Goal: Transaction & Acquisition: Download file/media

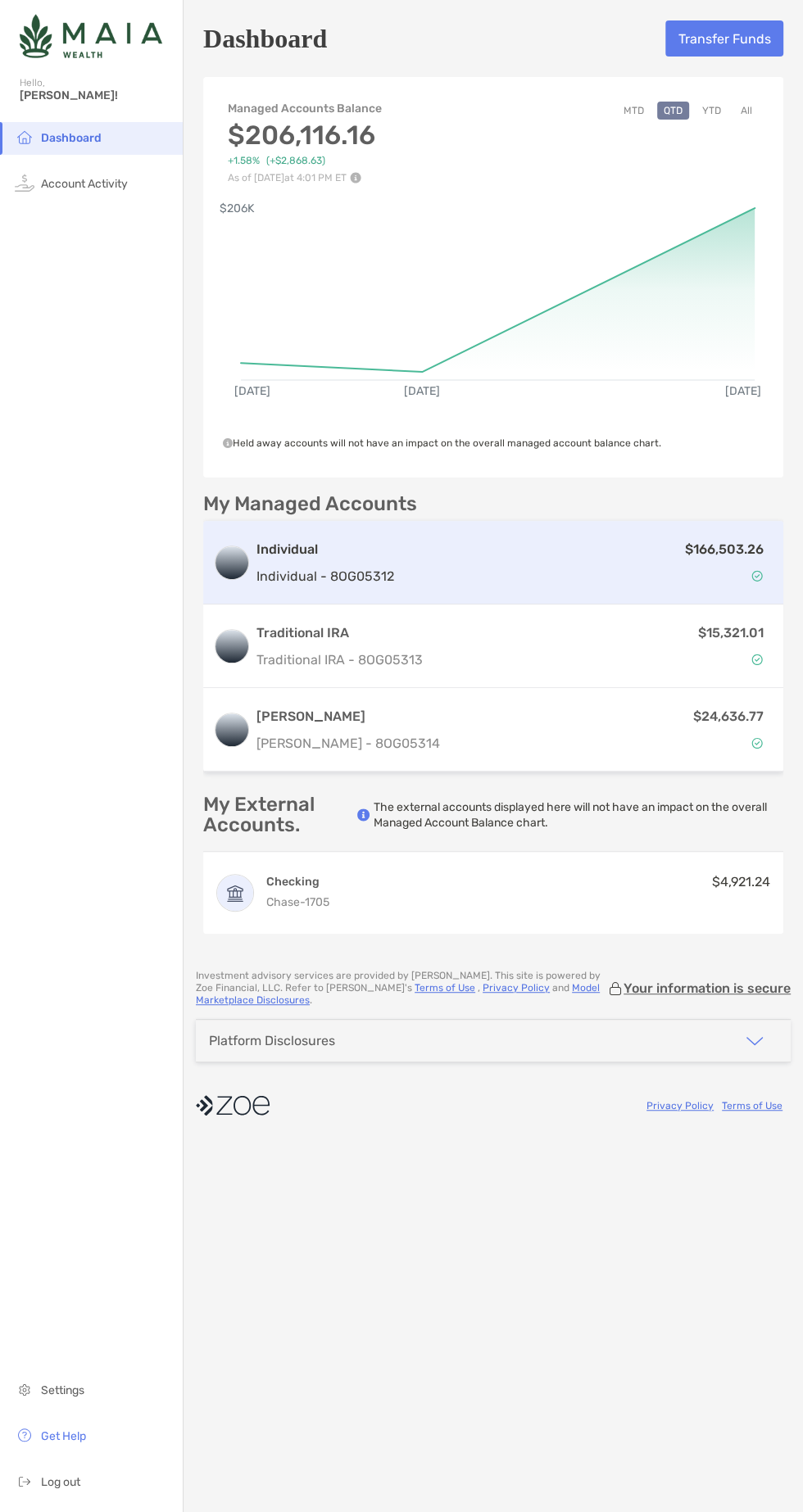
click at [430, 570] on div "$166,503.26" at bounding box center [587, 563] width 373 height 47
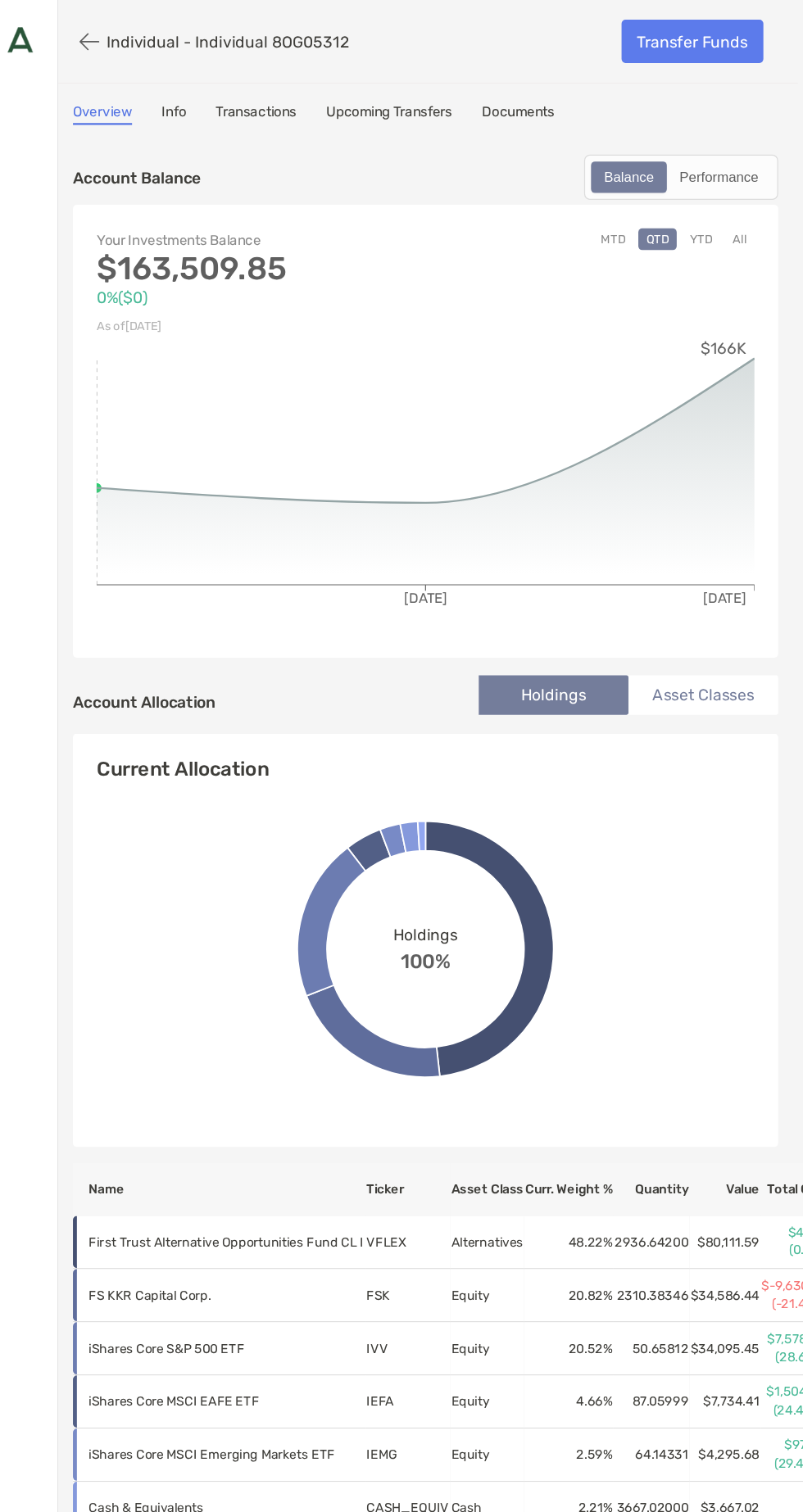
click at [588, 86] on link "Documents" at bounding box center [565, 94] width 60 height 18
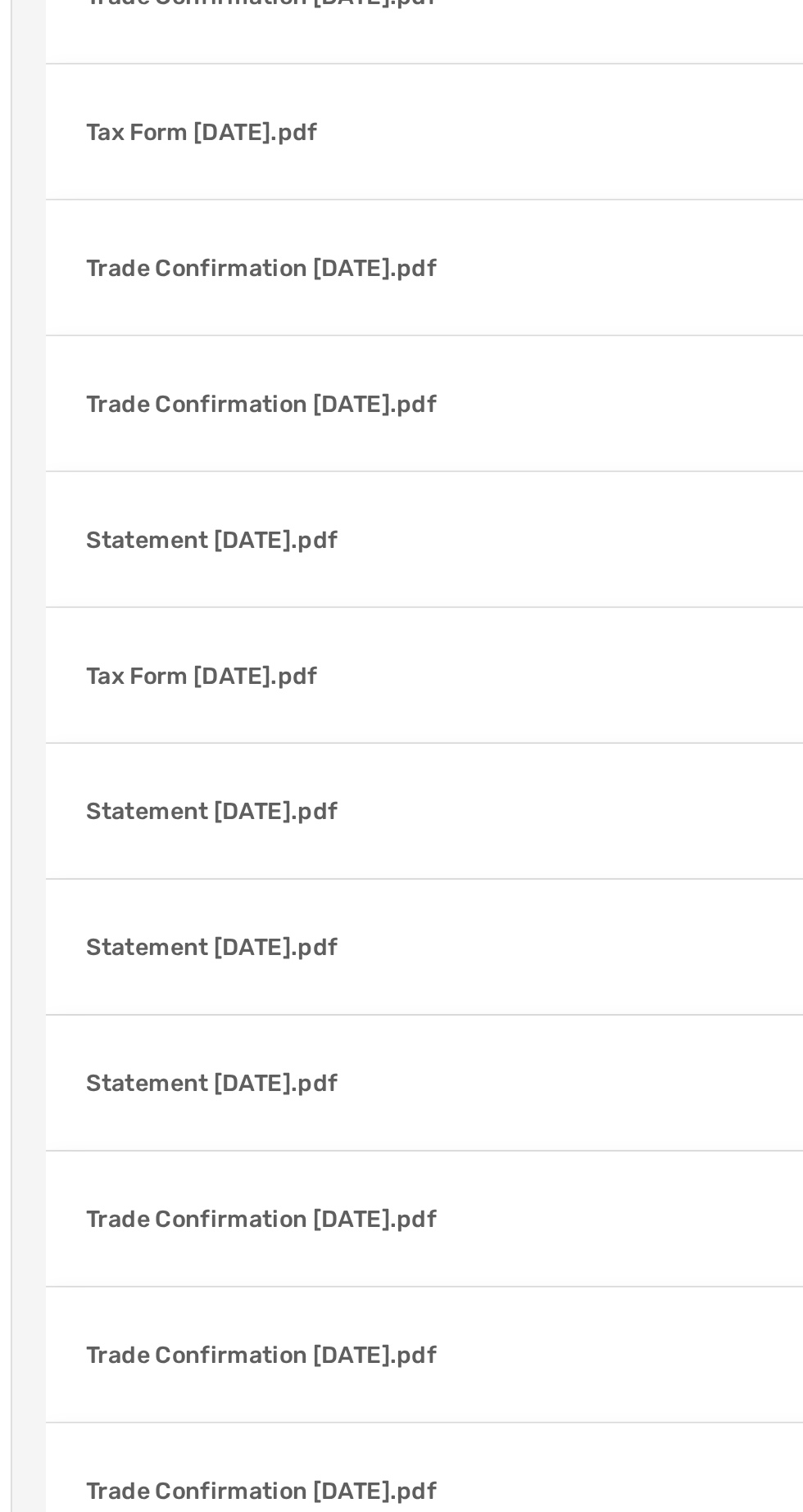
scroll to position [4009, 0]
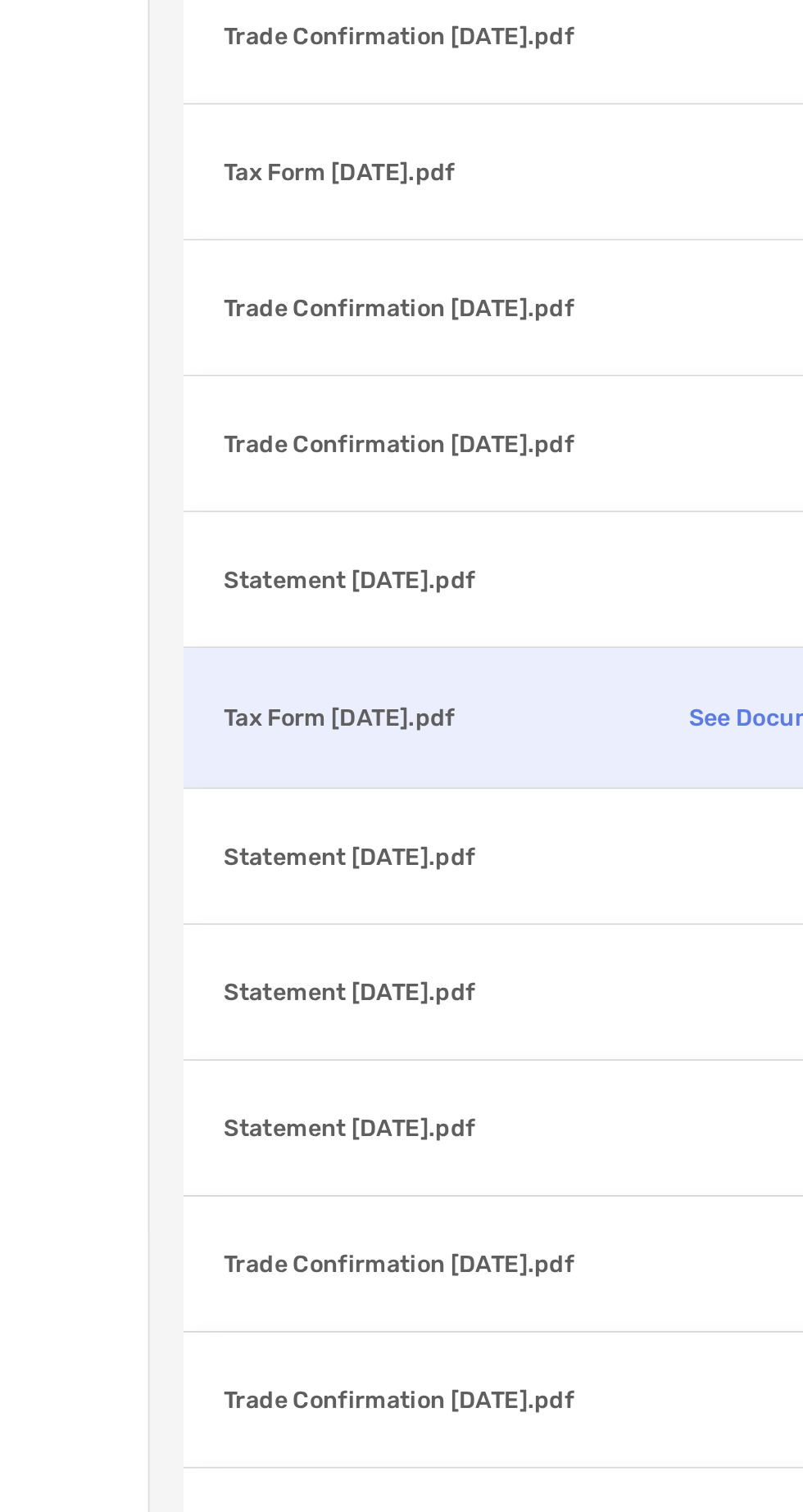
click at [265, 1114] on p "Tax Form [DATE].pdf" at bounding box center [309, 1123] width 180 height 20
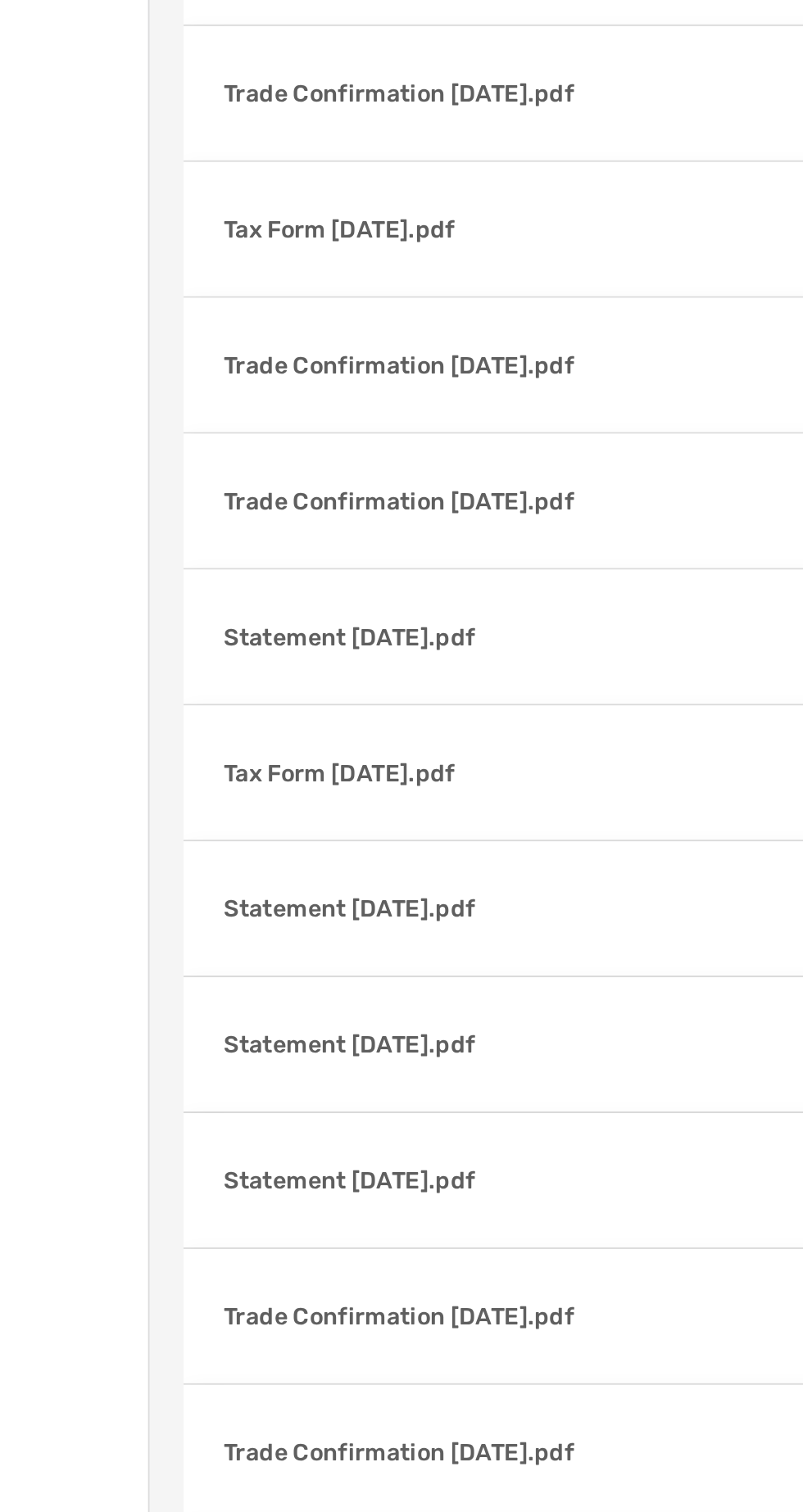
scroll to position [3968, 0]
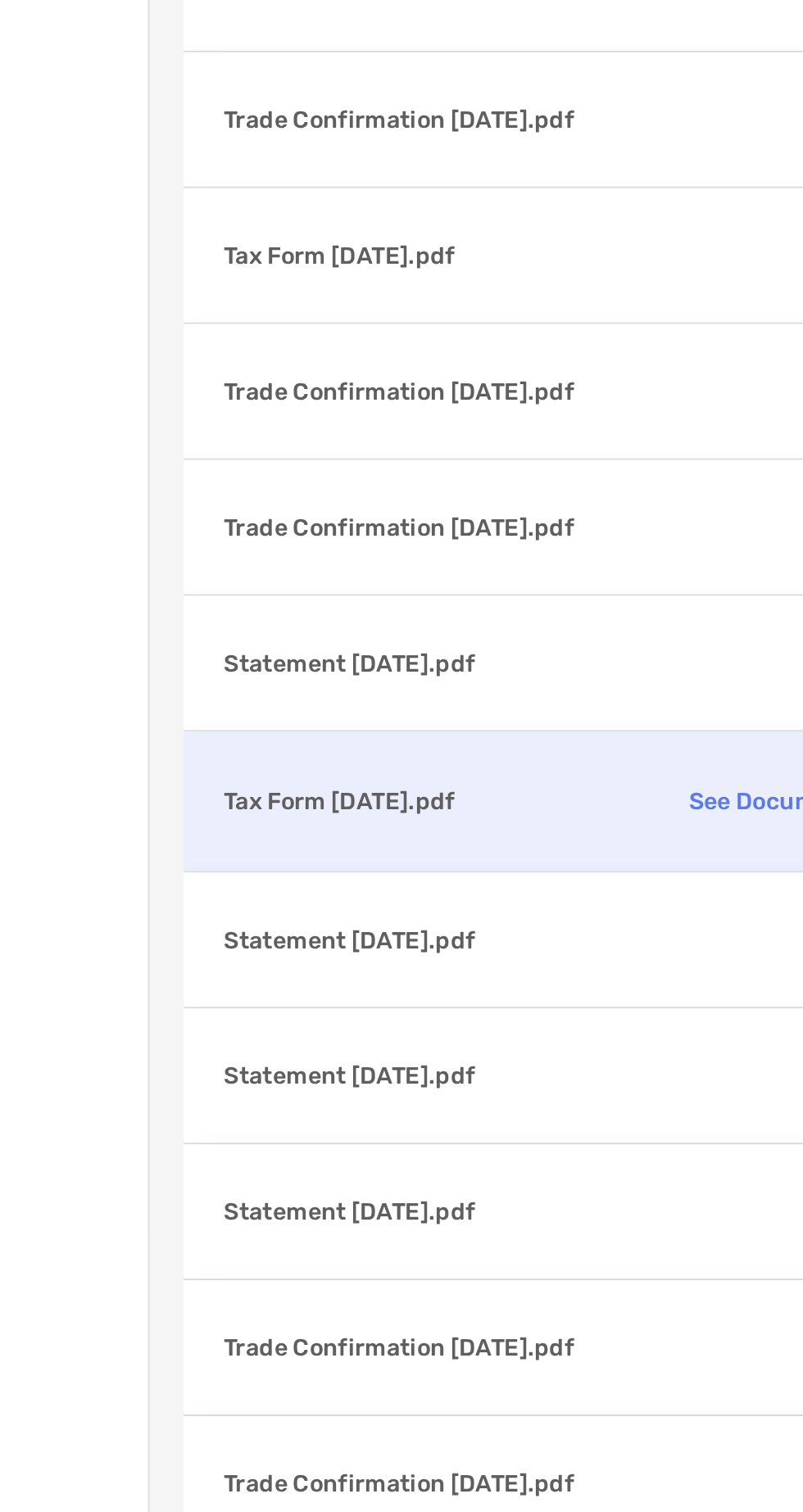
click at [277, 1155] on p "Tax Form [DATE].pdf" at bounding box center [309, 1164] width 180 height 20
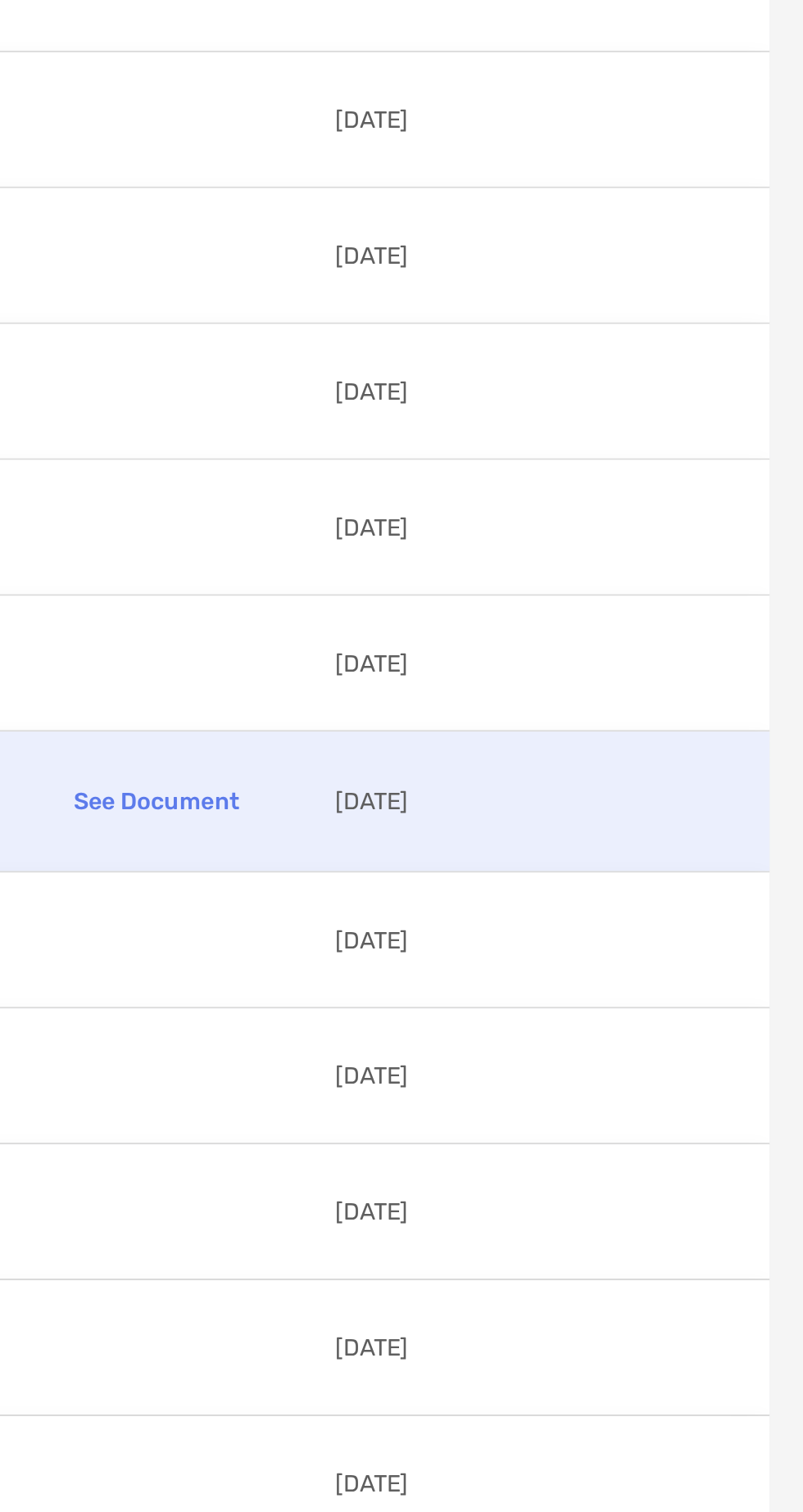
scroll to position [109, 0]
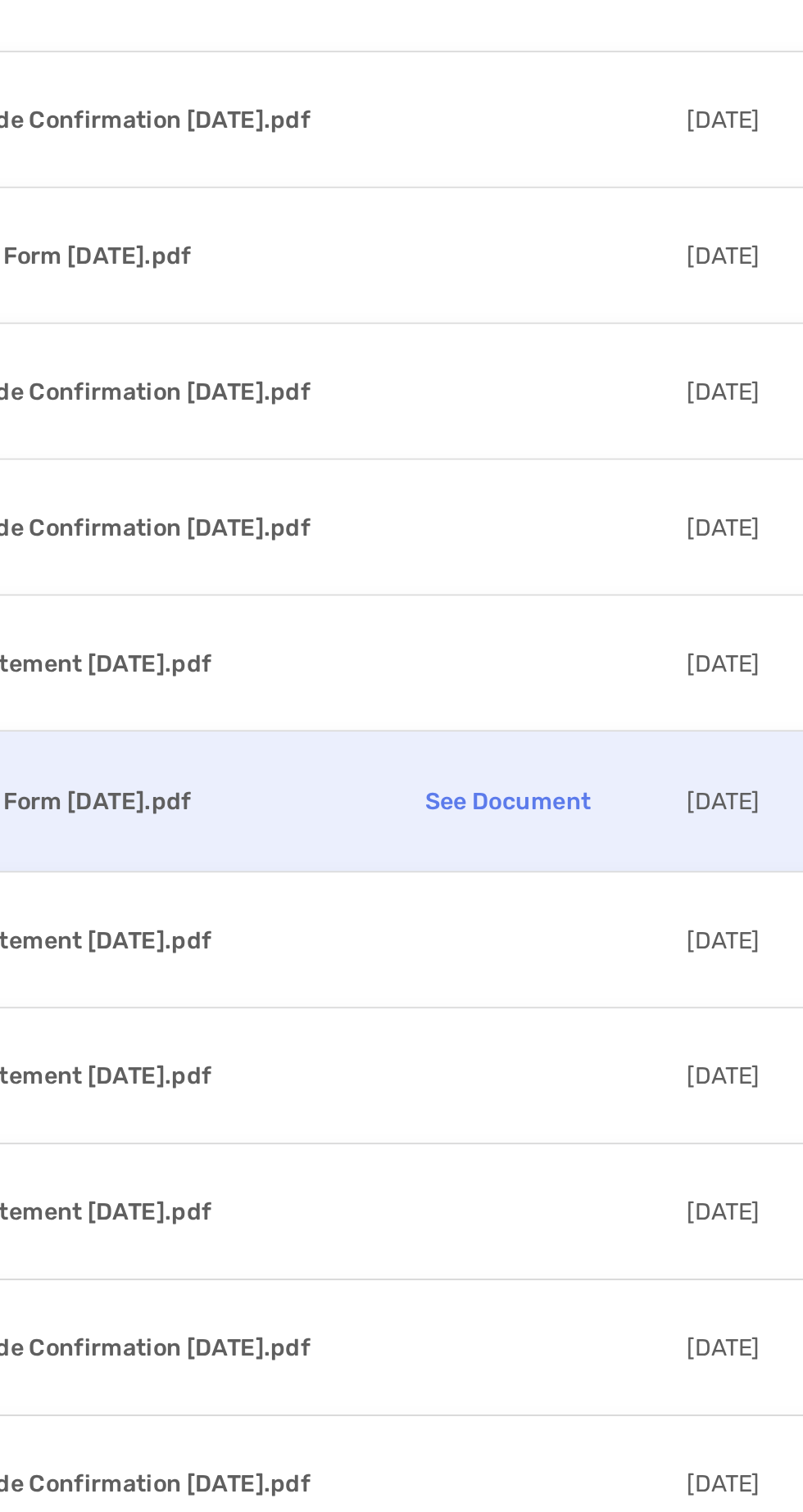
click at [468, 1151] on p "See Document" at bounding box center [487, 1165] width 148 height 29
